Goal: Information Seeking & Learning: Learn about a topic

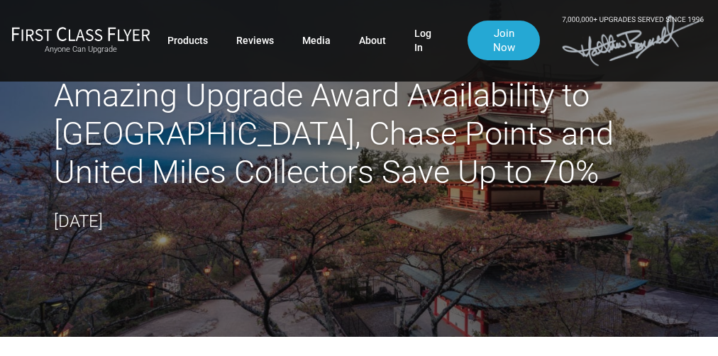
click at [359, 182] on h2 "Amazing Upgrade Award Availability to [GEOGRAPHIC_DATA], Chase Points and Unite…" at bounding box center [359, 134] width 610 height 115
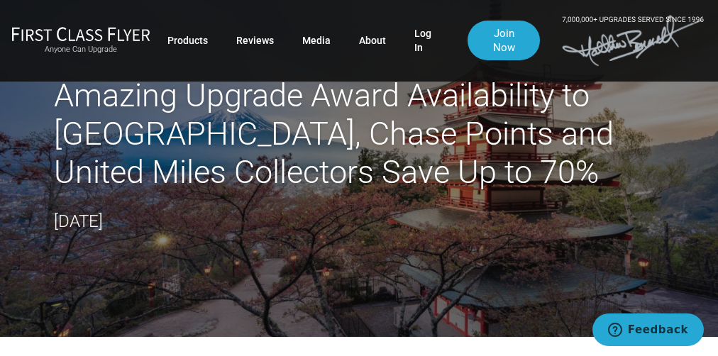
click at [359, 182] on h2 "Amazing Upgrade Award Availability to [GEOGRAPHIC_DATA], Chase Points and Unite…" at bounding box center [359, 134] width 610 height 115
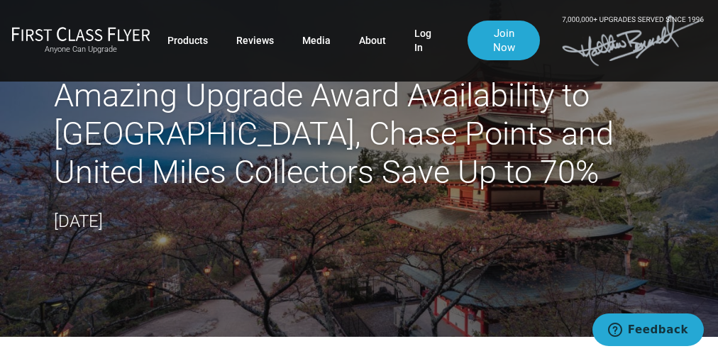
click at [359, 182] on h2 "Amazing Upgrade Award Availability to [GEOGRAPHIC_DATA], Chase Points and Unite…" at bounding box center [359, 134] width 610 height 115
